Goal: Transaction & Acquisition: Purchase product/service

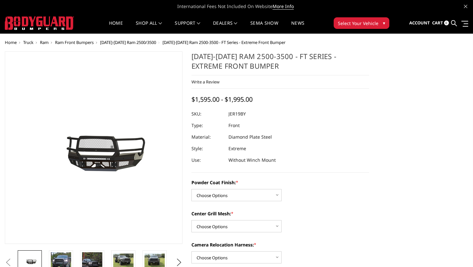
click at [112, 158] on img at bounding box center [66, 148] width 412 height 193
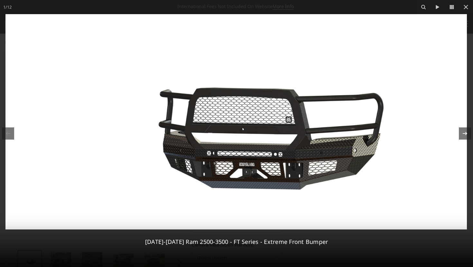
click at [463, 133] on icon at bounding box center [465, 134] width 8 height 8
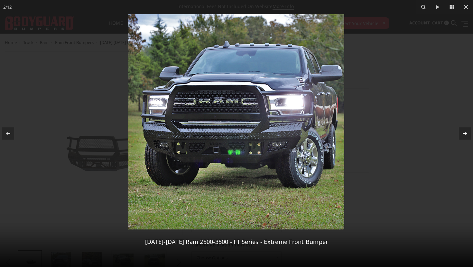
click at [464, 134] on icon at bounding box center [465, 134] width 8 height 8
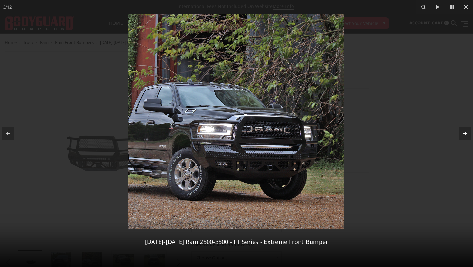
click at [464, 134] on icon at bounding box center [465, 134] width 8 height 8
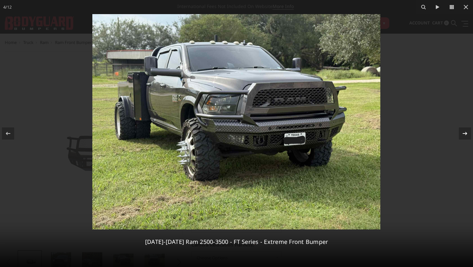
click at [463, 135] on icon at bounding box center [465, 134] width 8 height 8
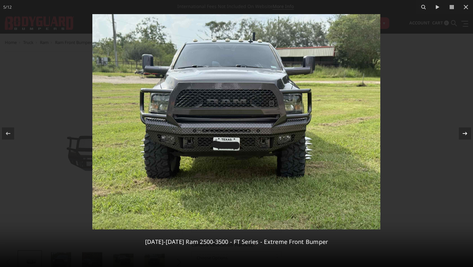
click at [463, 135] on icon at bounding box center [465, 134] width 8 height 8
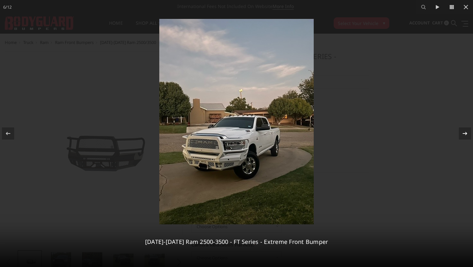
click at [463, 135] on icon at bounding box center [465, 134] width 8 height 8
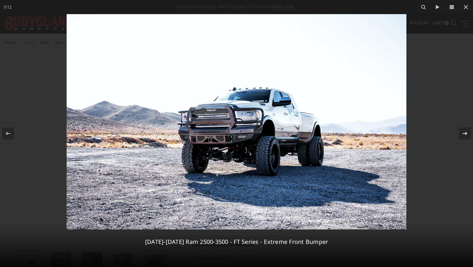
click at [463, 135] on icon at bounding box center [465, 134] width 8 height 8
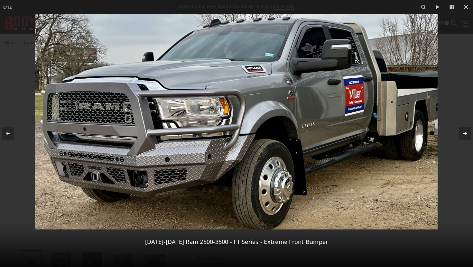
click at [463, 135] on icon at bounding box center [465, 134] width 8 height 8
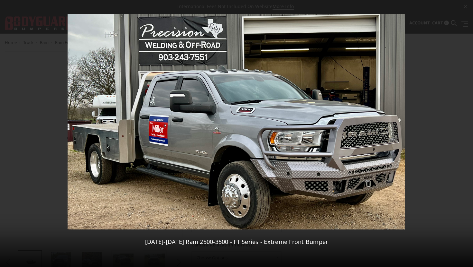
click at [463, 135] on div "9 / [PHONE_NUMBER][DATE][DATE] Ram 2500-3500 - FT Series - Extreme Front Bumper" at bounding box center [236, 133] width 473 height 267
click at [463, 135] on icon at bounding box center [465, 134] width 8 height 8
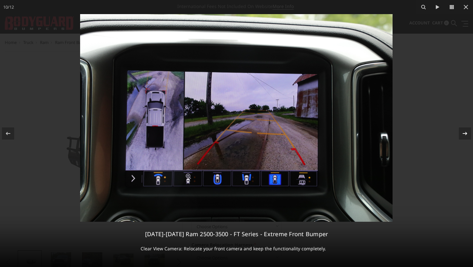
click at [463, 135] on icon at bounding box center [465, 134] width 8 height 8
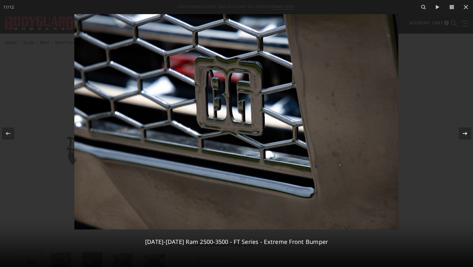
click at [463, 135] on icon at bounding box center [465, 134] width 8 height 8
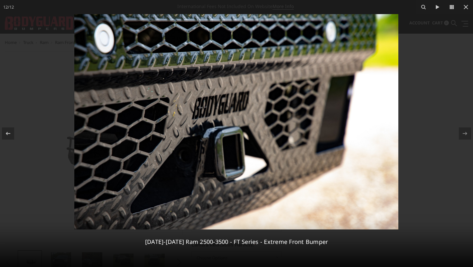
click at [464, 99] on div "12 / [PHONE_NUMBER][DATE][DATE] Ram 2500-3500 - FT Series - Extreme Front Bumper" at bounding box center [236, 133] width 473 height 267
click at [465, 9] on icon at bounding box center [466, 7] width 8 height 8
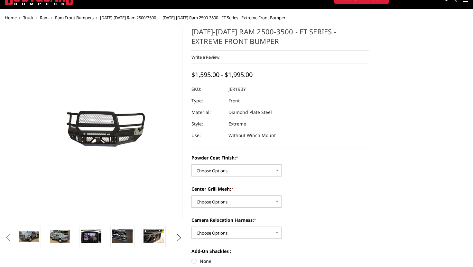
scroll to position [26, 0]
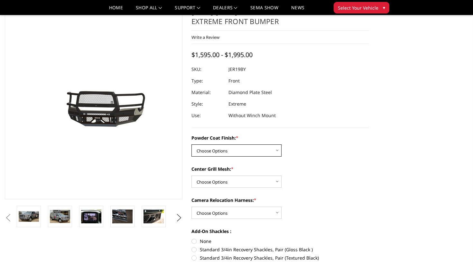
click at [278, 153] on select "Choose Options Bare Metal Gloss Black Powder Coat Textured Black Powder Coat" at bounding box center [236, 151] width 90 height 12
select select "3215"
click at [191, 145] on select "Choose Options Bare Metal Gloss Black Powder Coat Textured Black Powder Coat" at bounding box center [236, 151] width 90 height 12
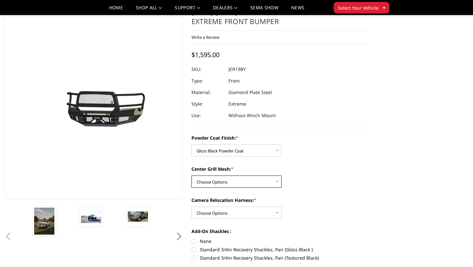
click at [242, 184] on select "Choose Options WITH Expanded Metal in Center Grill WITHOUT Expanded Metal in Ce…" at bounding box center [236, 182] width 90 height 12
select select "3217"
click at [191, 176] on select "Choose Options WITH Expanded Metal in Center Grill WITHOUT Expanded Metal in Ce…" at bounding box center [236, 182] width 90 height 12
click at [278, 213] on select "Choose Options WITH Camera Relocation Harness WITHOUT Camera Relocation Harness" at bounding box center [236, 213] width 90 height 12
select select "3220"
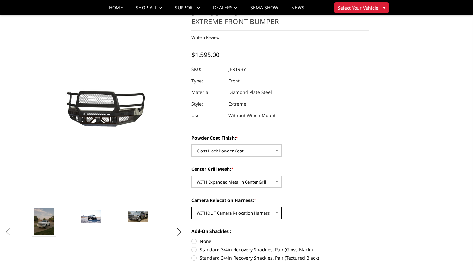
click at [191, 207] on select "Choose Options WITH Camera Relocation Harness WITHOUT Camera Relocation Harness" at bounding box center [236, 213] width 90 height 12
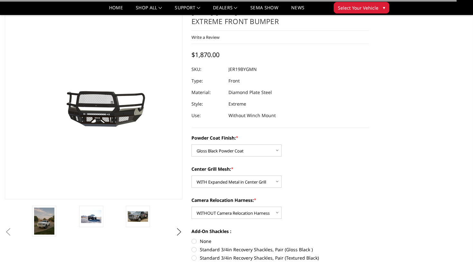
click at [345, 223] on div "Powder Coat Finish: * Choose Options Bare Metal Gloss Black Powder Coat Texture…" at bounding box center [279, 214] width 177 height 159
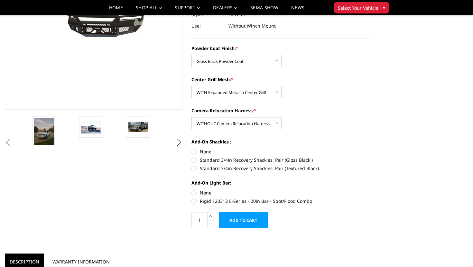
scroll to position [116, 0]
